Goal: Information Seeking & Learning: Understand process/instructions

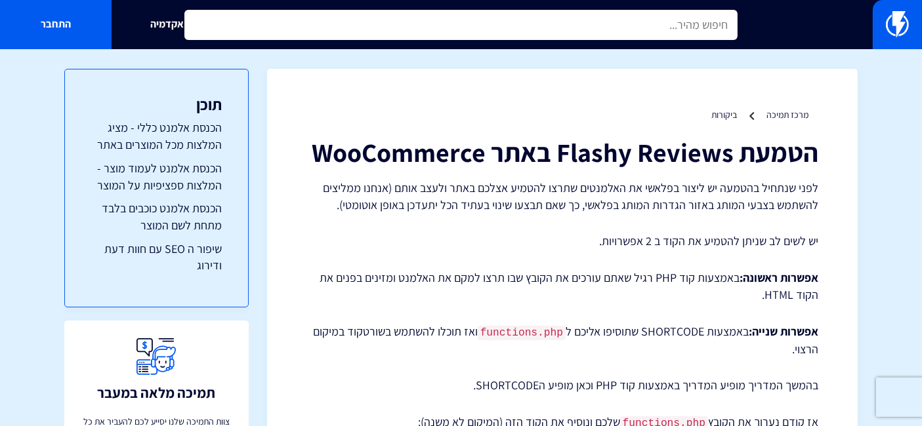
click at [631, 32] on input "text" at bounding box center [460, 25] width 553 height 30
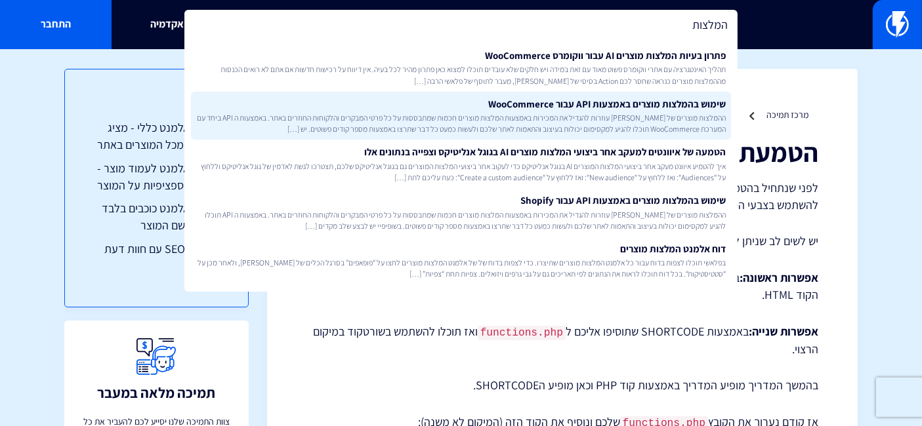
type input "המלצות"
click at [626, 121] on span "ההמלצות מוצרים של [PERSON_NAME] עוזרות להגדיל את המכירות באמצעות המלצות מוצרים …" at bounding box center [460, 123] width 529 height 22
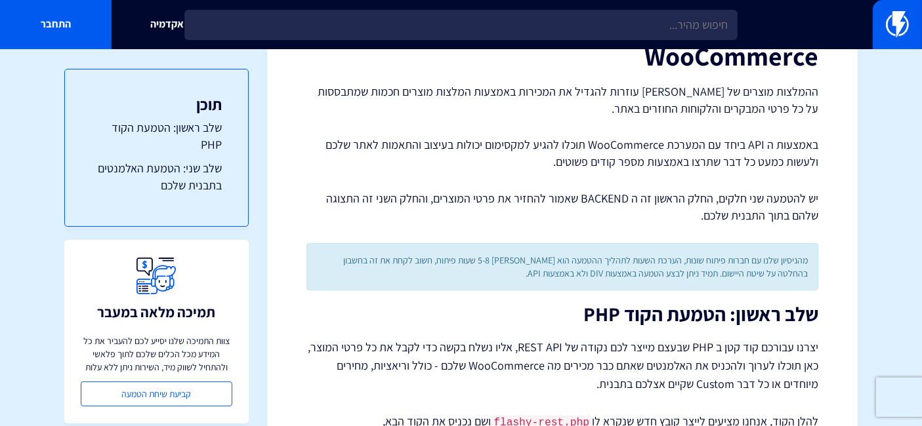
scroll to position [218, 0]
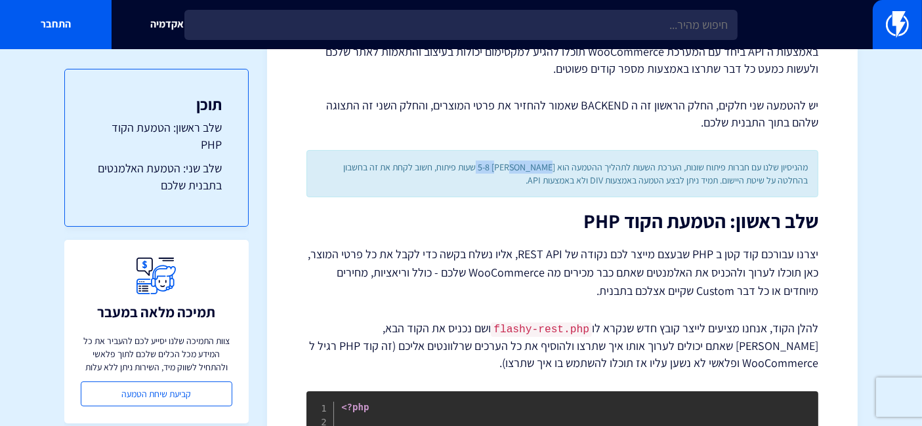
drag, startPoint x: 545, startPoint y: 166, endPoint x: 490, endPoint y: 168, distance: 55.1
click at [490, 168] on div "מהניסיון שלנו עם חברות פיתוח שונות, הערכת השעות לתהליך ההטמעה הוא [PERSON_NAME]…" at bounding box center [562, 173] width 512 height 47
drag, startPoint x: 492, startPoint y: 165, endPoint x: 544, endPoint y: 161, distance: 52.0
click at [544, 161] on div "מהניסיון שלנו עם חברות פיתוח שונות, הערכת השעות לתהליך ההטמעה הוא [PERSON_NAME]…" at bounding box center [562, 173] width 512 height 47
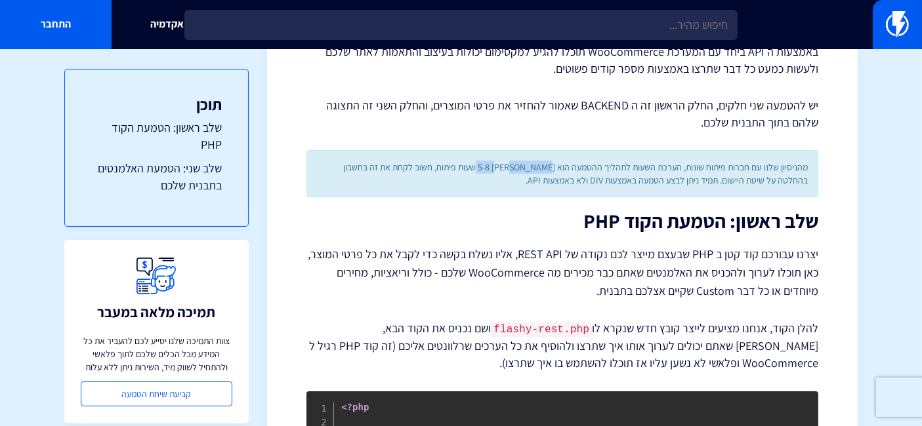
click at [544, 161] on div "מהניסיון שלנו עם חברות פיתוח שונות, הערכת השעות לתהליך ההטמעה הוא [PERSON_NAME]…" at bounding box center [562, 173] width 512 height 47
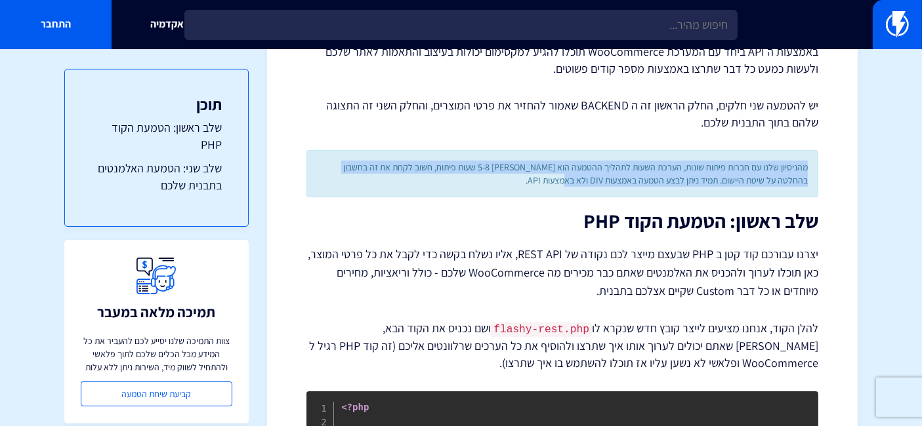
drag, startPoint x: 807, startPoint y: 168, endPoint x: 421, endPoint y: 184, distance: 386.8
click at [421, 184] on div "מהניסיון שלנו עם חברות פיתוח שונות, הערכת השעות לתהליך ההטמעה הוא [PERSON_NAME]…" at bounding box center [562, 173] width 512 height 47
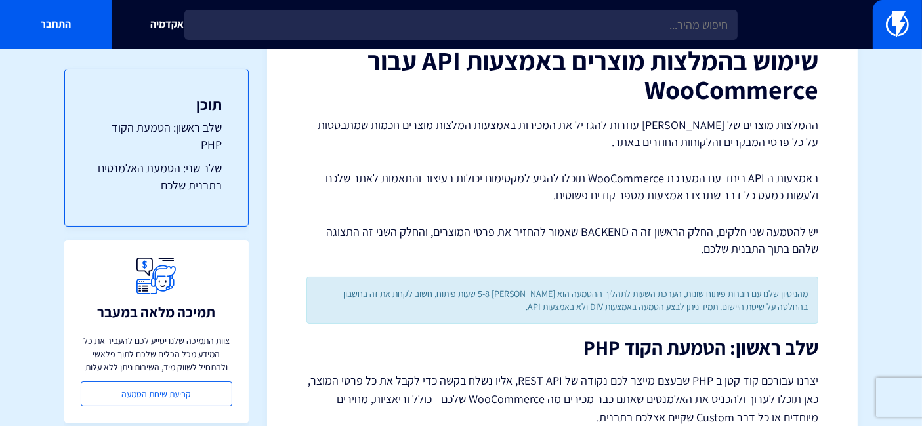
scroll to position [0, 0]
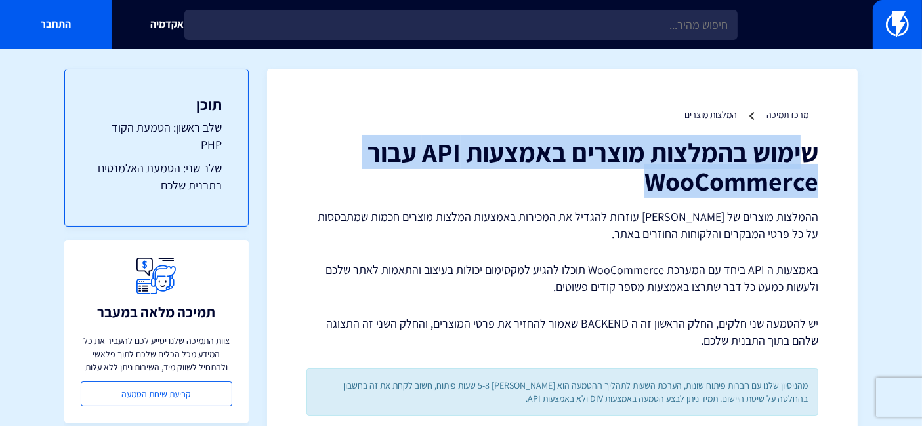
drag, startPoint x: 642, startPoint y: 185, endPoint x: 806, endPoint y: 152, distance: 167.3
click at [806, 152] on h1 "שימוש בהמלצות מוצרים באמצעות API עבור WooCommerce" at bounding box center [562, 167] width 512 height 58
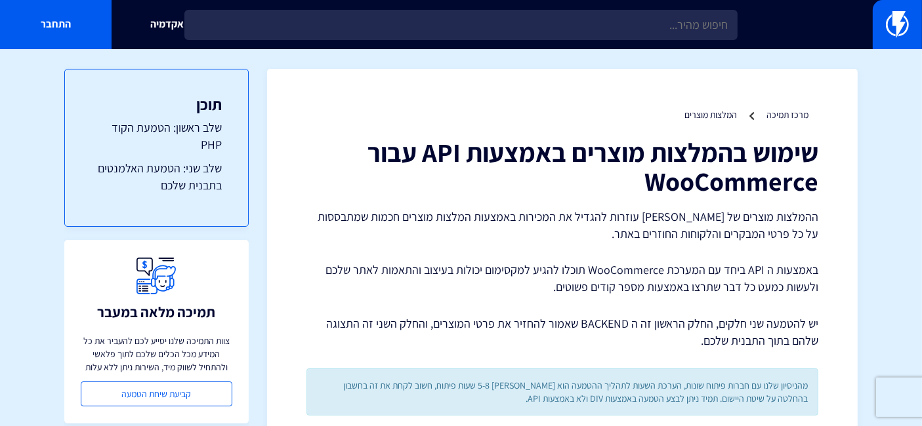
click at [812, 152] on h1 "שימוש בהמלצות מוצרים באמצעות API עבור WooCommerce" at bounding box center [562, 167] width 512 height 58
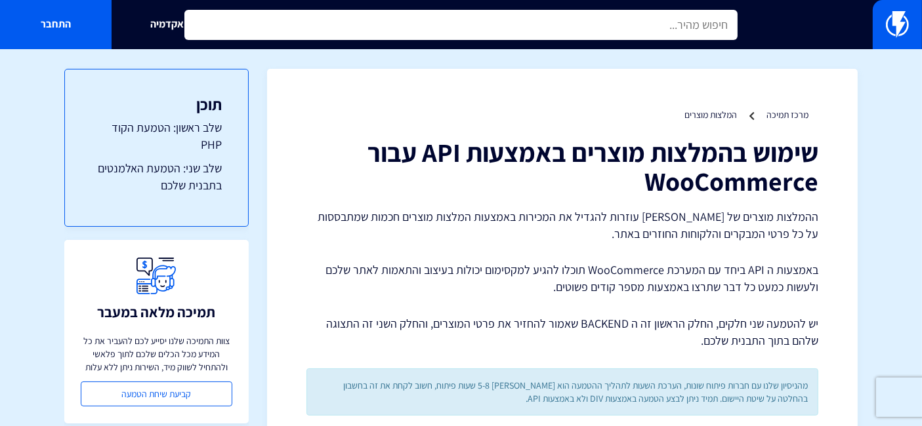
click at [597, 18] on input "text" at bounding box center [460, 25] width 553 height 30
type input "י"
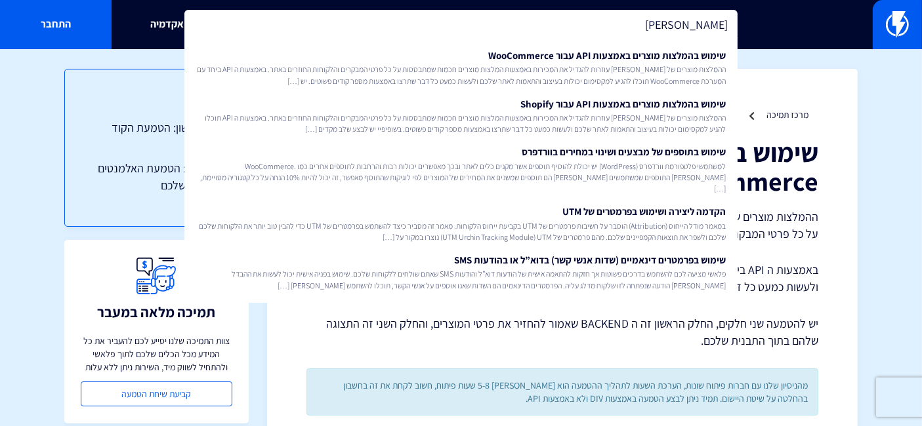
type input "ש"
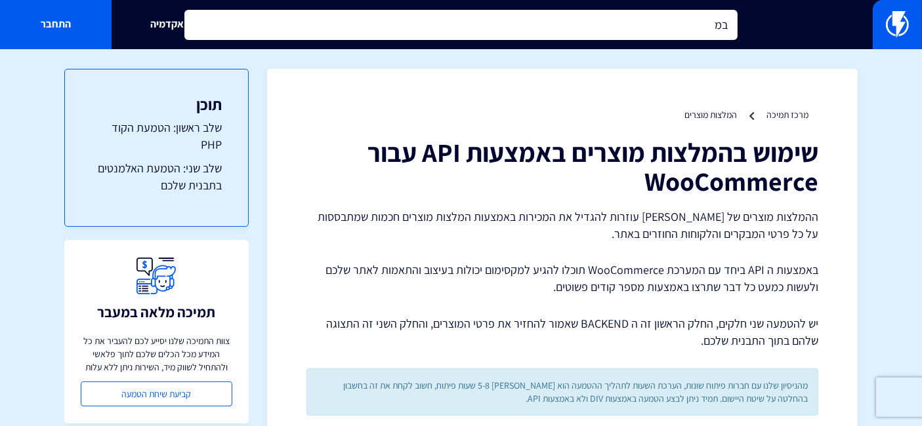
type input "ב"
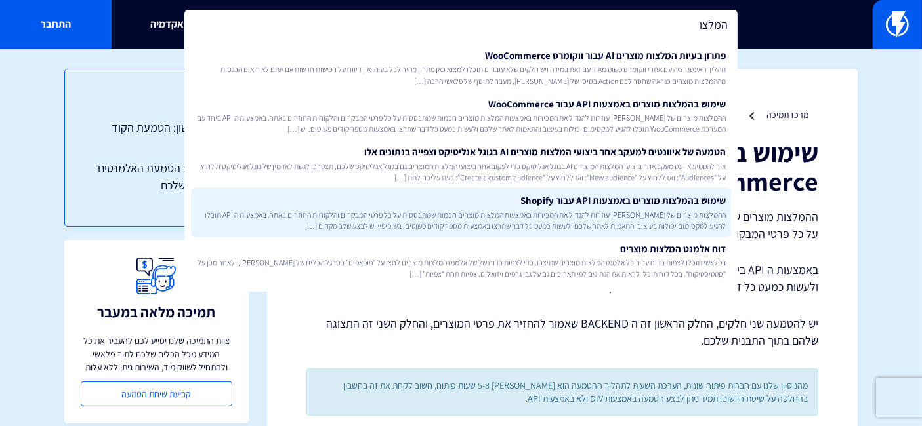
type input "המלצו"
click at [631, 199] on link "שימוש בהמלצות מוצרים באמצעות API עבור Shopify ההמלצות מוצרים של פלאשי עוזרות לה…" at bounding box center [461, 212] width 540 height 49
